Goal: Browse casually: Explore the website without a specific task or goal

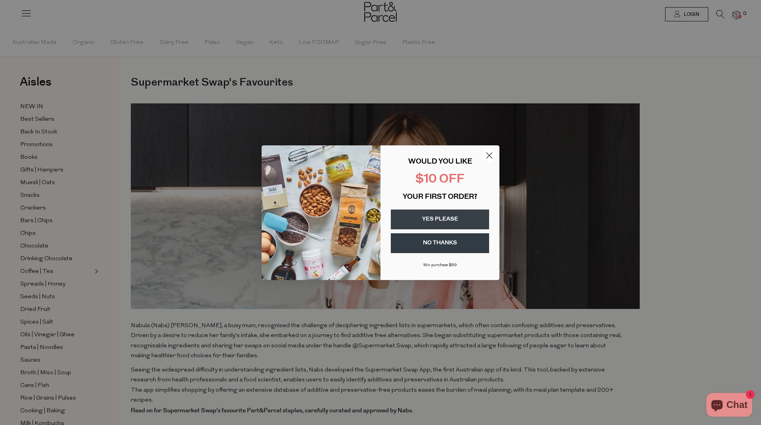
click at [493, 155] on circle "Close dialog" at bounding box center [489, 155] width 13 height 13
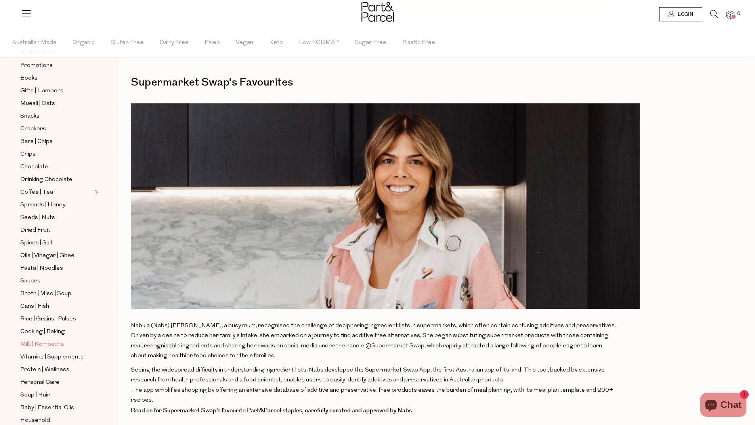
scroll to position [126, 0]
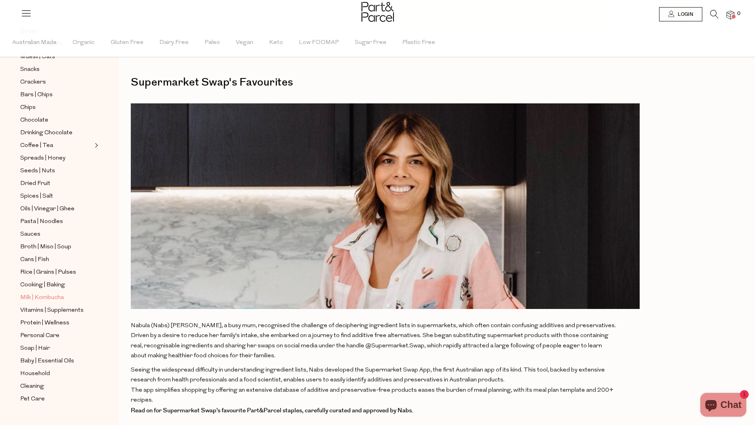
click at [45, 293] on span "Milk | Kombucha" at bounding box center [42, 298] width 44 height 10
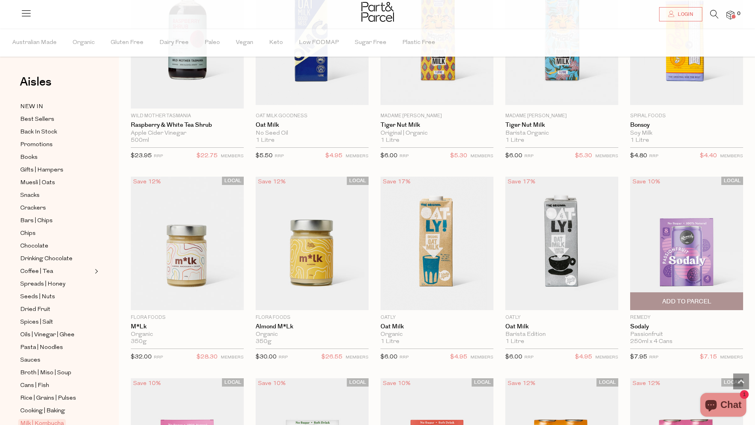
scroll to position [446, 0]
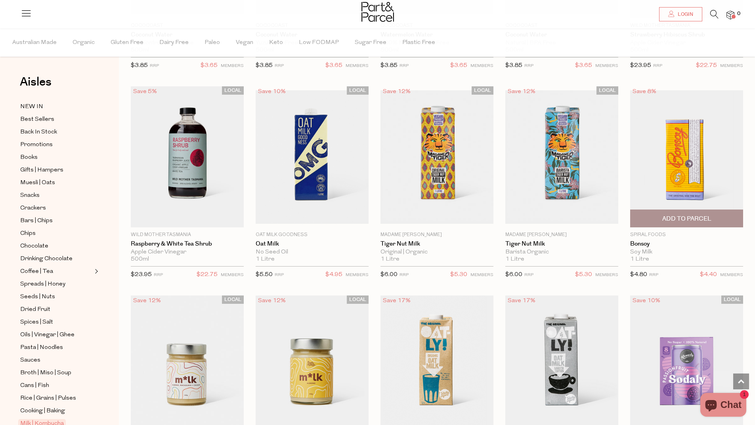
click at [669, 167] on img at bounding box center [686, 156] width 113 height 133
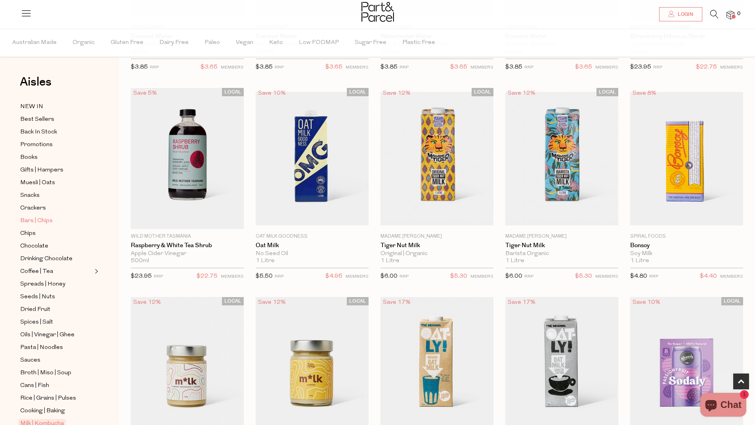
click at [40, 218] on span "Bars | Chips" at bounding box center [36, 221] width 33 height 10
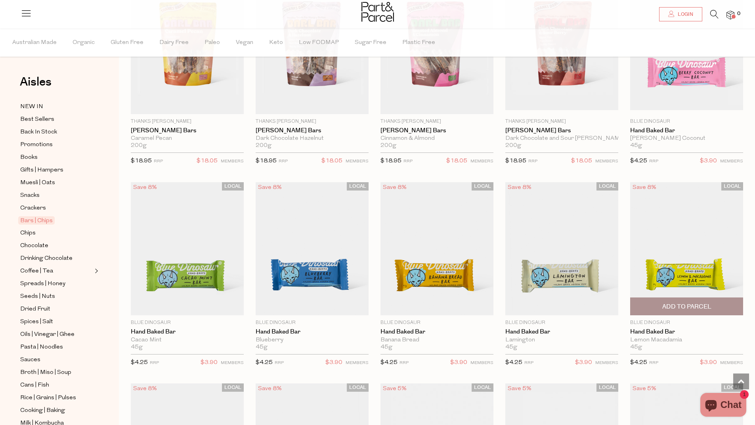
scroll to position [1313, 0]
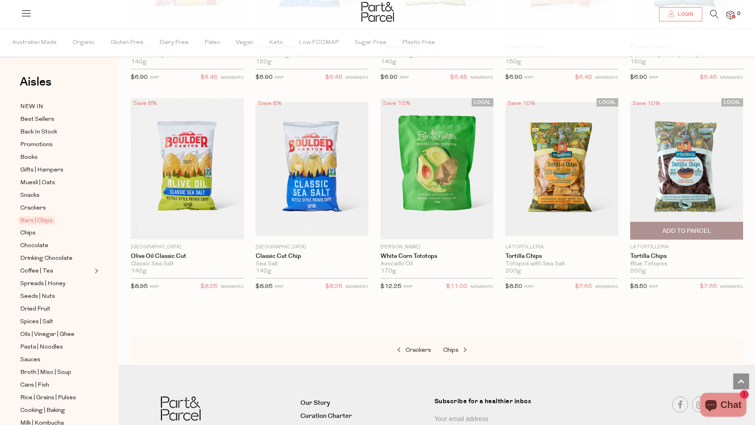
scroll to position [2617, 0]
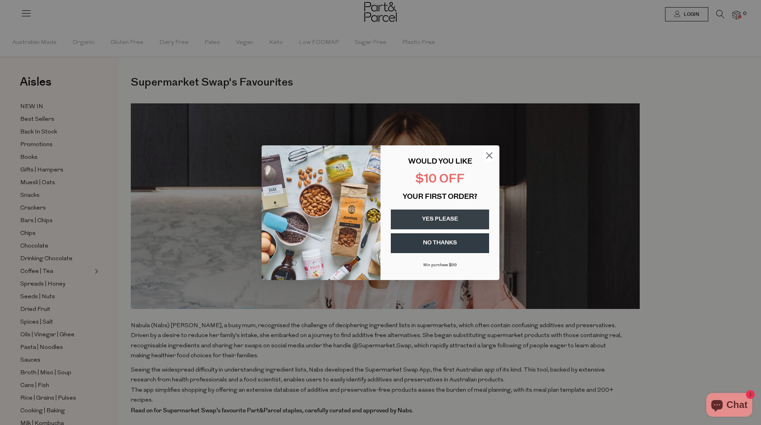
click at [490, 154] on circle "Close dialog" at bounding box center [489, 155] width 13 height 13
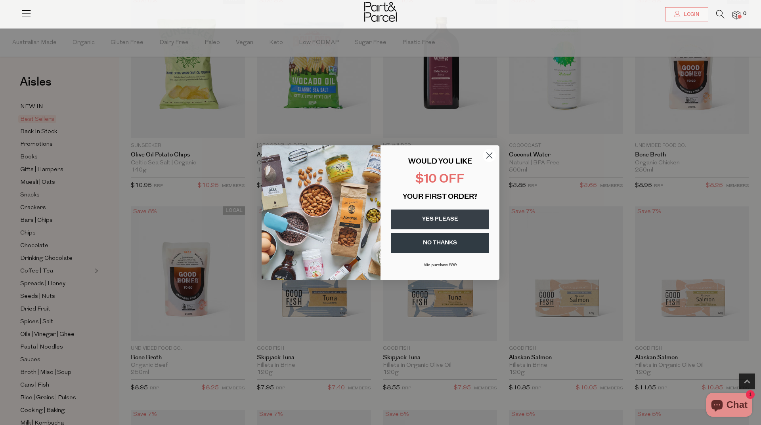
click at [487, 156] on circle "Close dialog" at bounding box center [489, 155] width 13 height 13
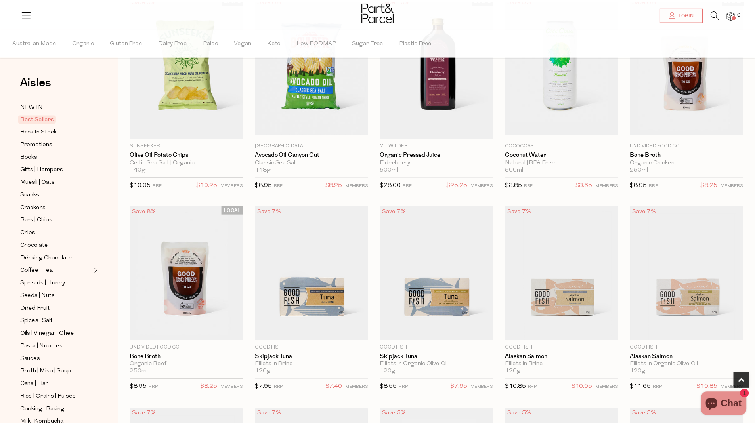
scroll to position [317, 0]
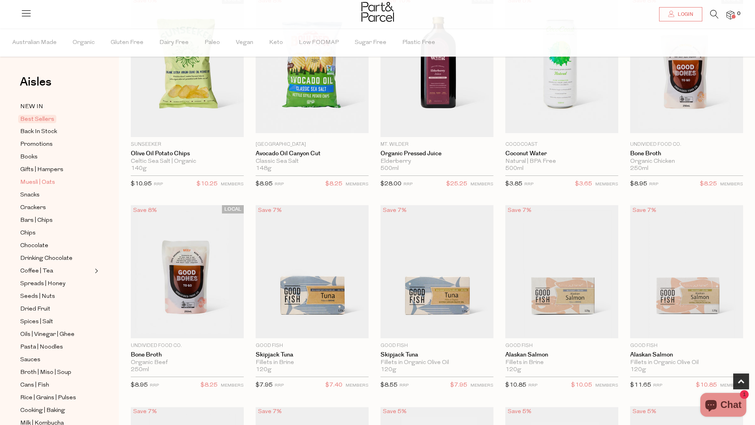
click at [42, 182] on span "Muesli | Oats" at bounding box center [37, 183] width 35 height 10
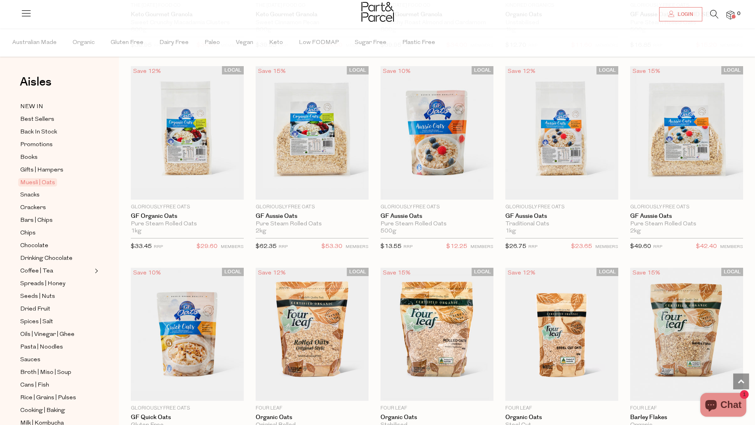
scroll to position [1907, 0]
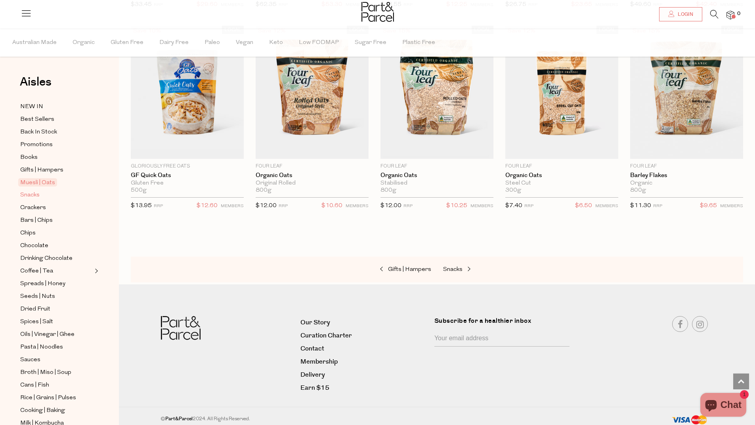
click at [32, 193] on span "Snacks" at bounding box center [29, 196] width 19 height 10
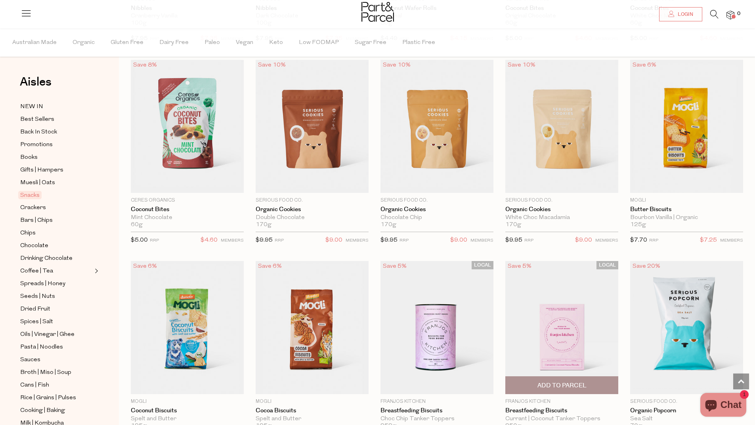
scroll to position [1506, 0]
